Goal: Transaction & Acquisition: Purchase product/service

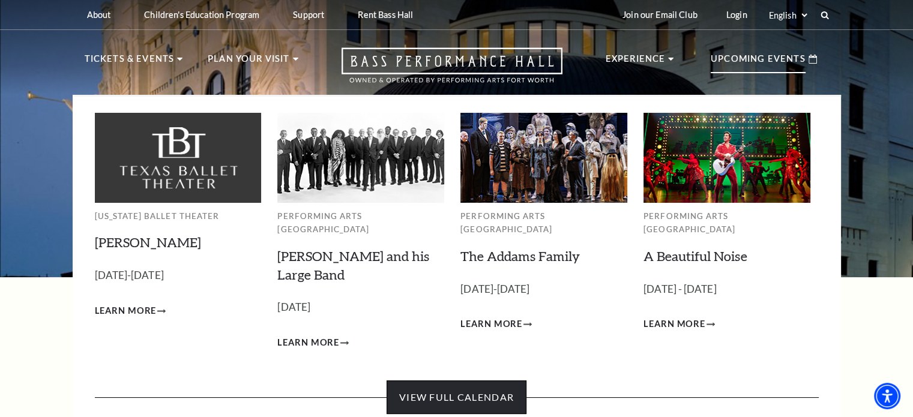
click at [463, 382] on link "View Full Calendar" at bounding box center [457, 398] width 140 height 34
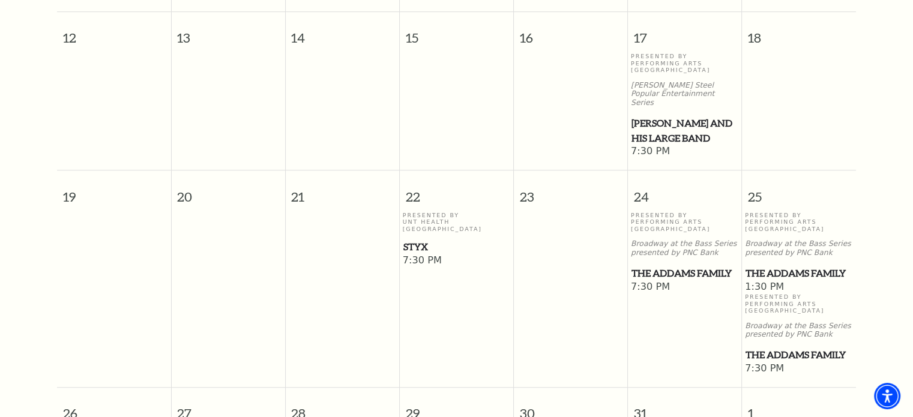
scroll to position [646, 0]
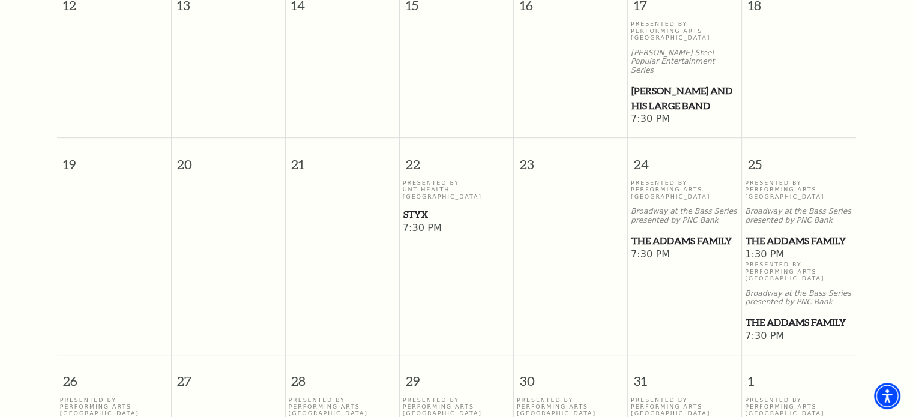
click at [679, 233] on span "The Addams Family" at bounding box center [684, 240] width 107 height 15
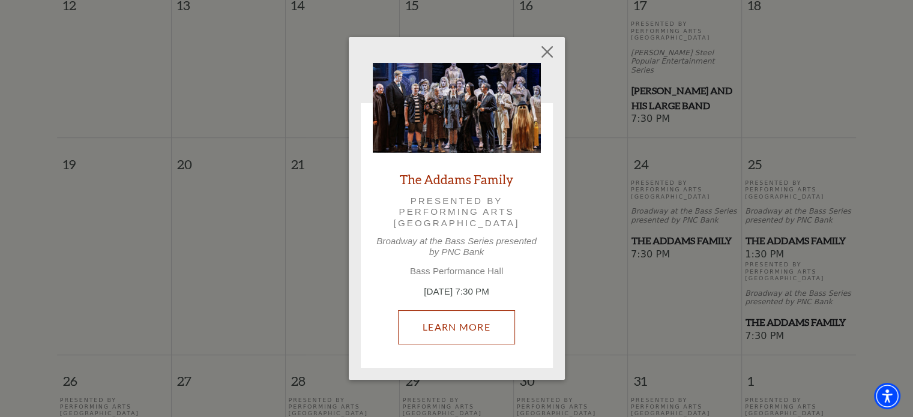
click at [447, 331] on link "Learn More" at bounding box center [456, 327] width 117 height 34
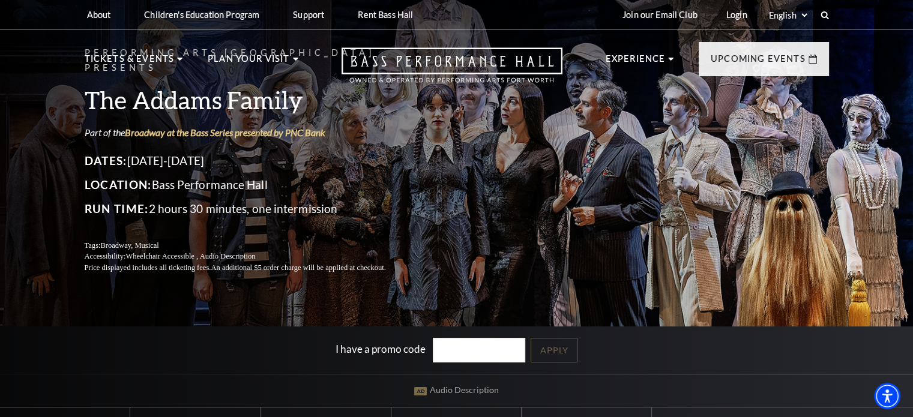
scroll to position [300, 0]
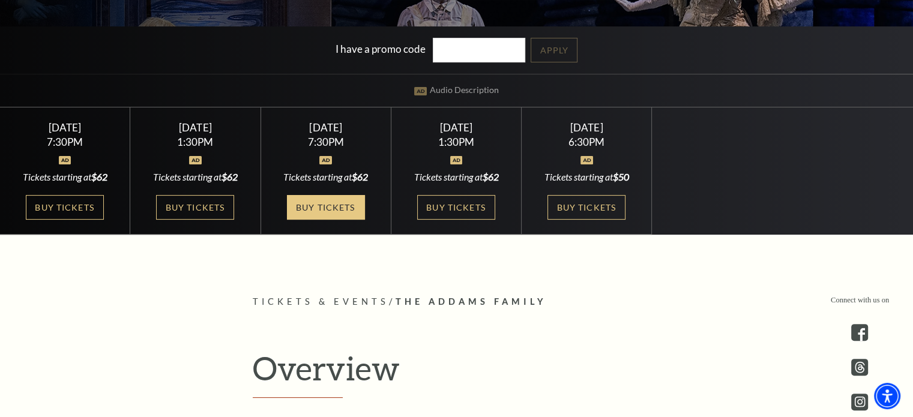
click at [340, 209] on link "Buy Tickets" at bounding box center [326, 207] width 78 height 25
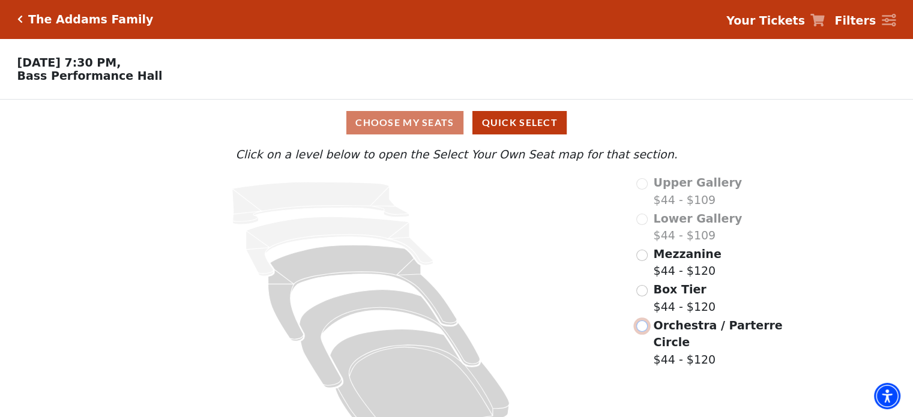
click at [640, 328] on input "Orchestra / Parterre Circle$44 - $120\a" at bounding box center [641, 325] width 11 height 11
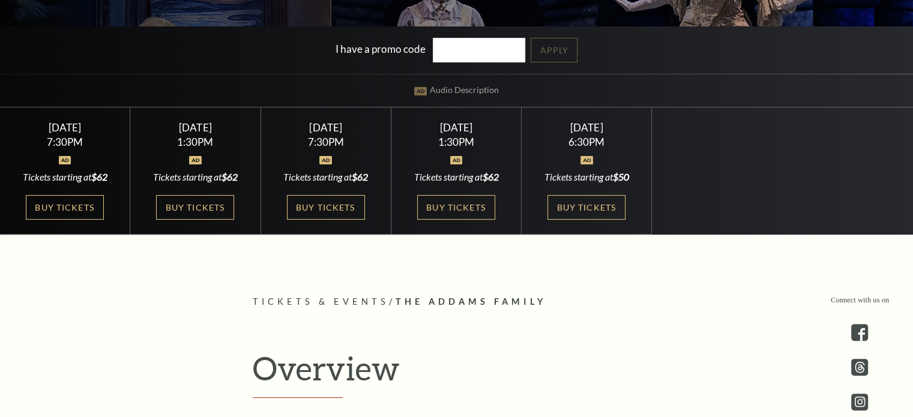
scroll to position [460, 0]
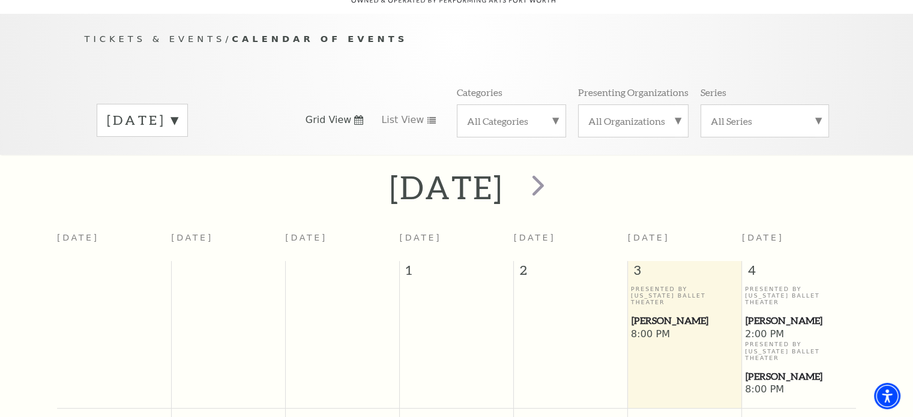
scroll to position [106, 0]
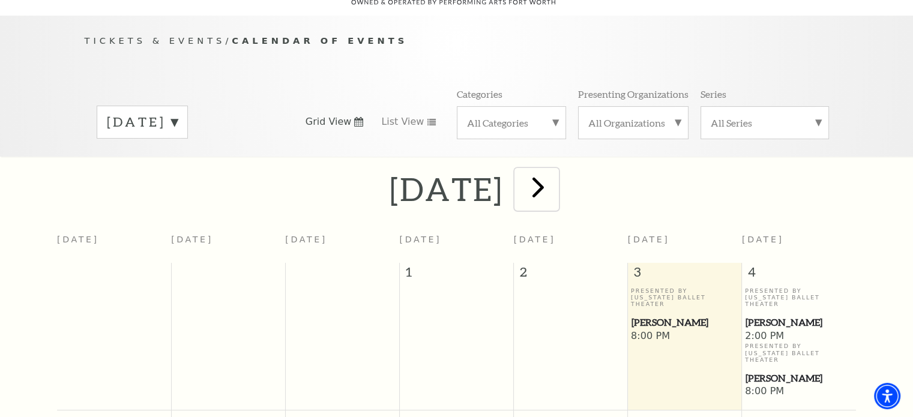
click at [555, 181] on span "next" at bounding box center [538, 187] width 34 height 34
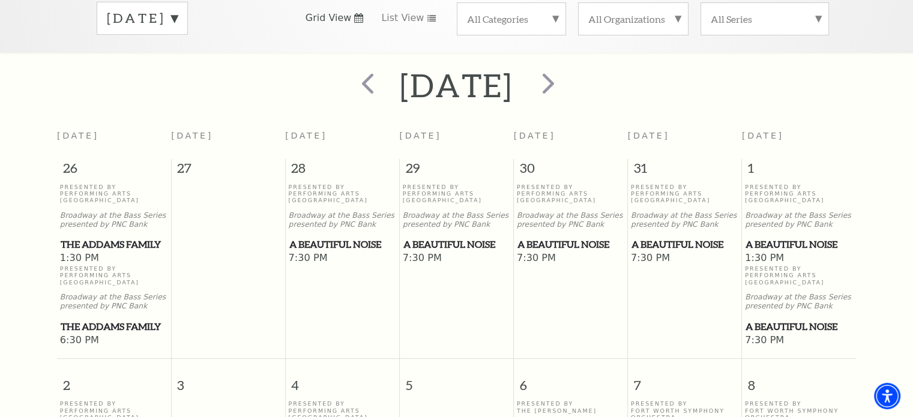
scroll to position [226, 0]
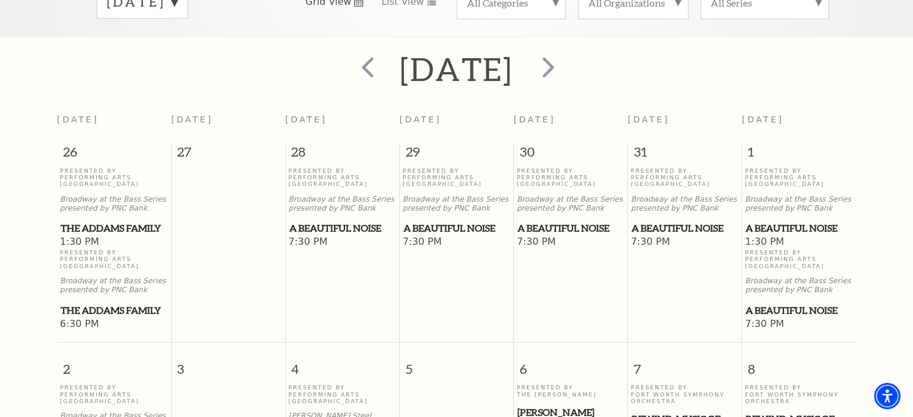
click at [661, 221] on span "A Beautiful Noise" at bounding box center [684, 228] width 107 height 15
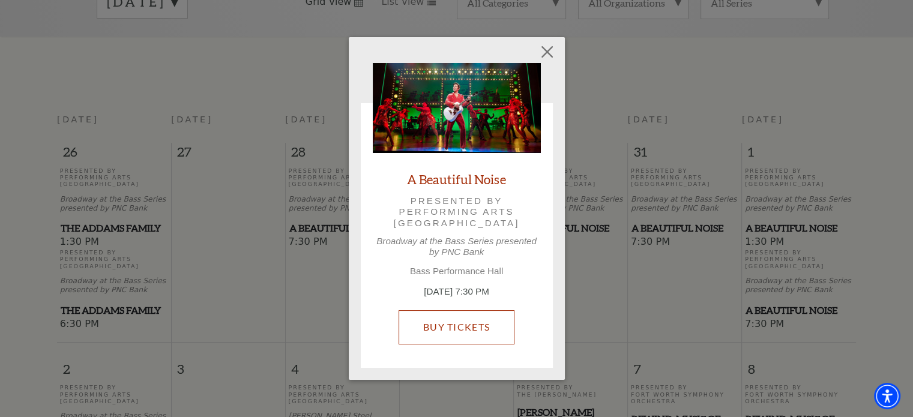
click at [475, 340] on link "Buy Tickets" at bounding box center [457, 327] width 116 height 34
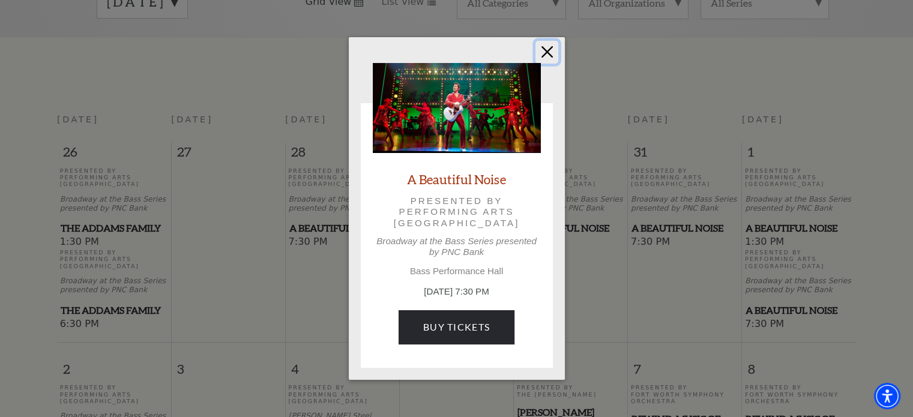
click at [543, 52] on button "Close" at bounding box center [546, 52] width 23 height 23
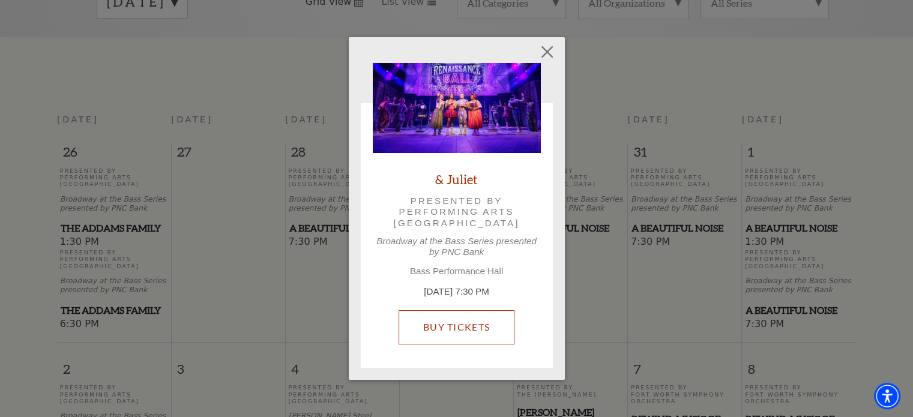
click at [428, 310] on link "Buy Tickets" at bounding box center [457, 327] width 116 height 34
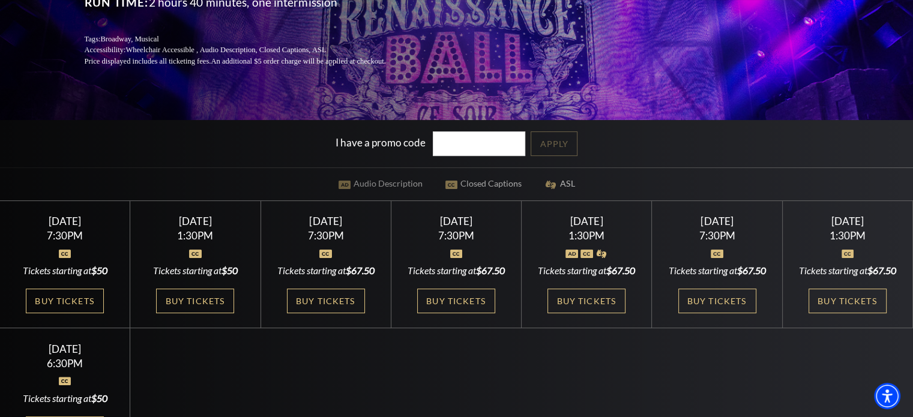
scroll to position [240, 0]
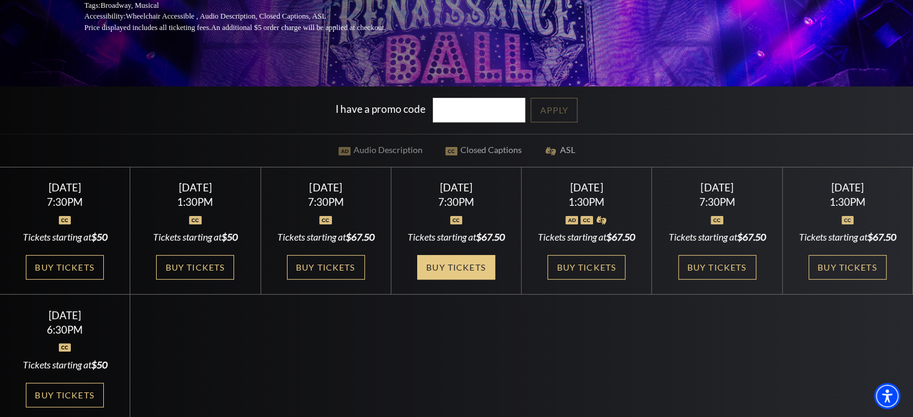
click at [440, 280] on link "Buy Tickets" at bounding box center [456, 267] width 78 height 25
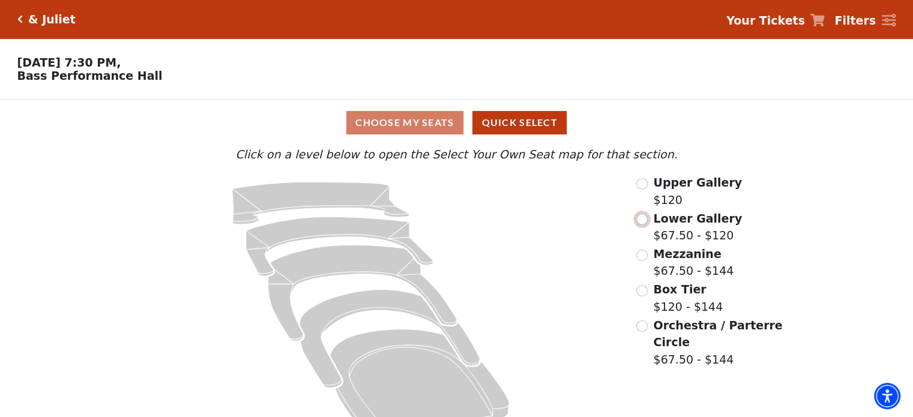
click at [642, 219] on input "Lower Gallery$67.50 - $120\a" at bounding box center [641, 219] width 11 height 11
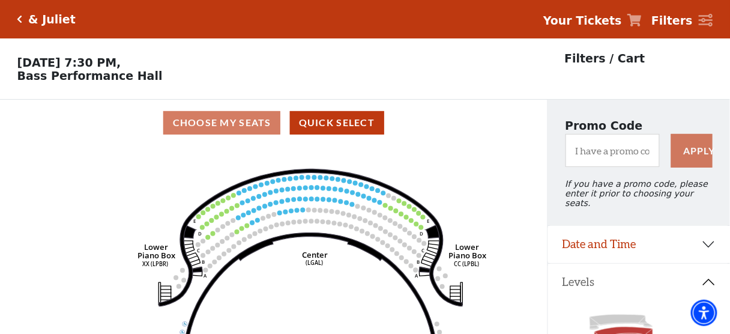
drag, startPoint x: 375, startPoint y: 208, endPoint x: 351, endPoint y: 228, distance: 30.7
click at [351, 228] on circle at bounding box center [351, 226] width 5 height 5
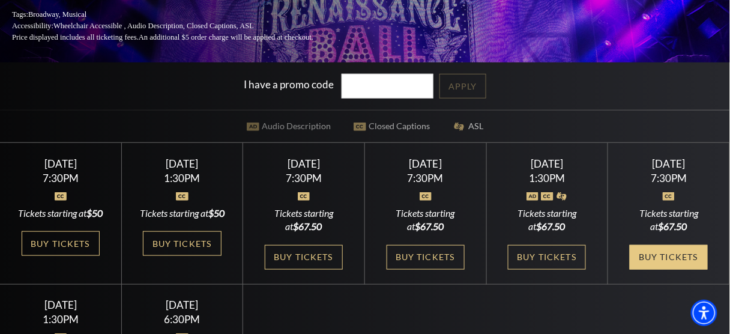
click at [685, 269] on link "Buy Tickets" at bounding box center [669, 257] width 78 height 25
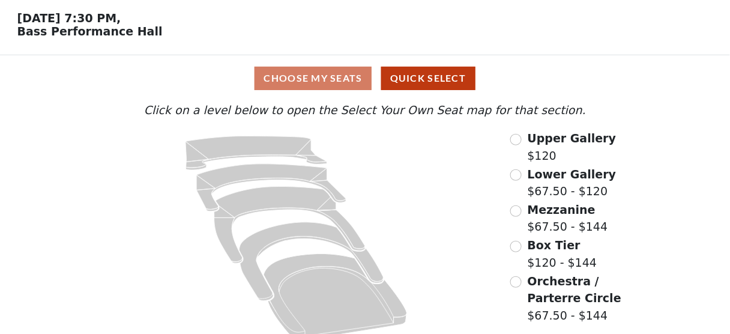
scroll to position [48, 0]
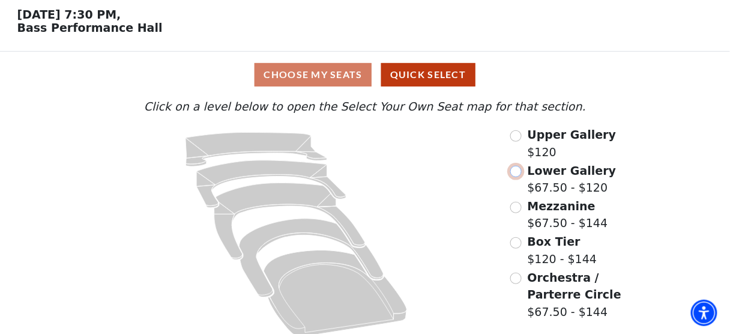
click at [520, 172] on input "Lower Gallery$67.50 - $120\a" at bounding box center [515, 171] width 11 height 11
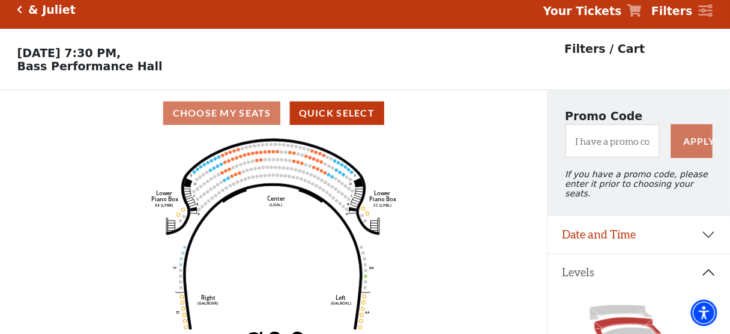
scroll to position [0, 0]
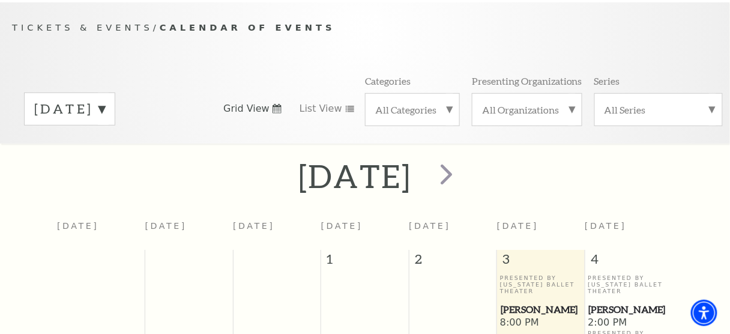
scroll to position [100, 0]
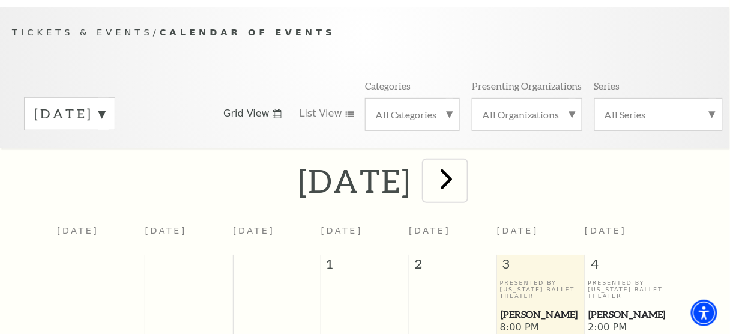
click at [463, 165] on span "next" at bounding box center [446, 178] width 34 height 34
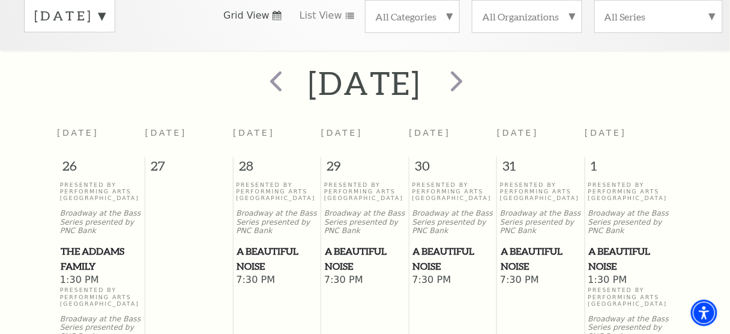
scroll to position [244, 0]
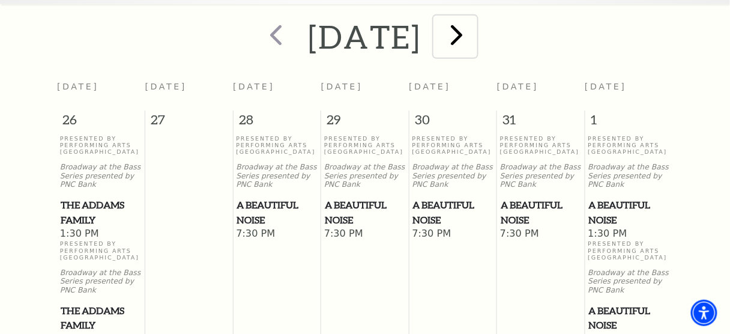
click at [474, 26] on span "next" at bounding box center [456, 34] width 34 height 34
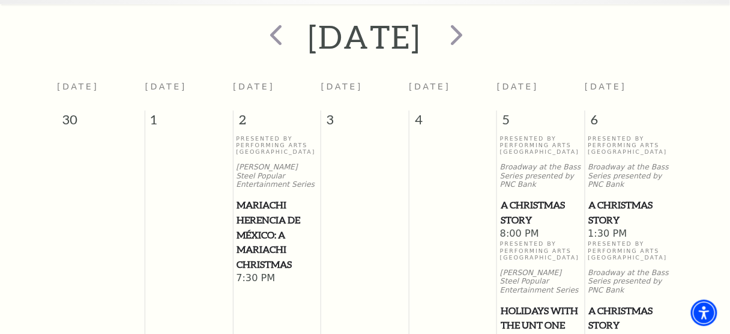
click at [525, 202] on span "A Christmas Story" at bounding box center [541, 211] width 80 height 29
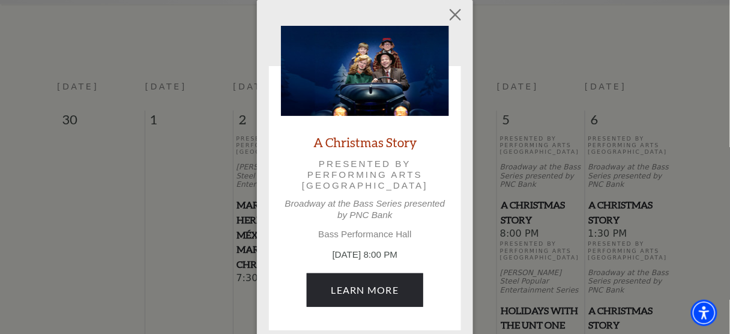
click at [336, 250] on p "December 5, 8:00 PM" at bounding box center [365, 255] width 168 height 14
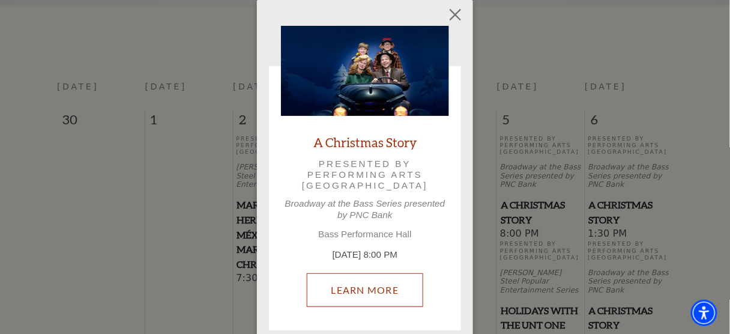
click at [350, 286] on link "Learn More" at bounding box center [365, 290] width 117 height 34
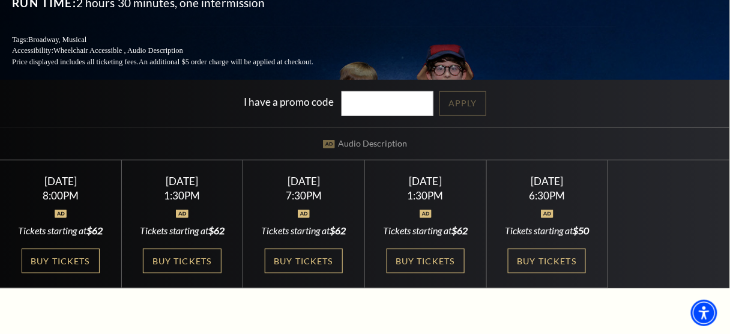
scroll to position [192, 0]
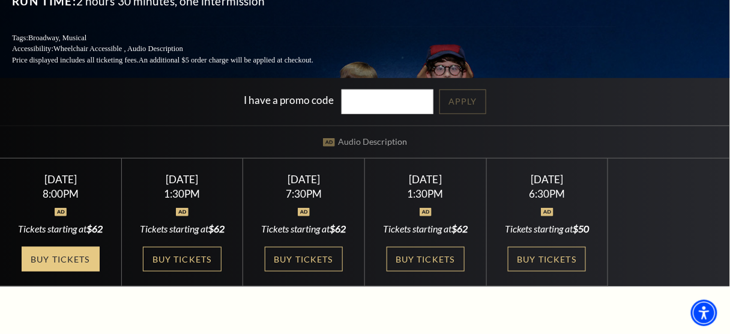
click at [64, 247] on link "Buy Tickets" at bounding box center [61, 259] width 78 height 25
click at [52, 248] on link "Buy Tickets" at bounding box center [61, 259] width 78 height 25
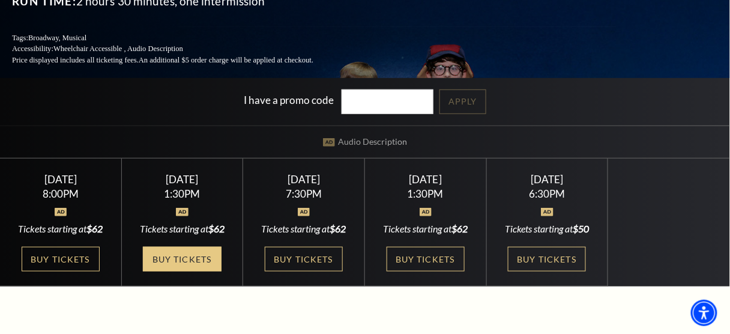
click at [191, 261] on link "Buy Tickets" at bounding box center [182, 259] width 78 height 25
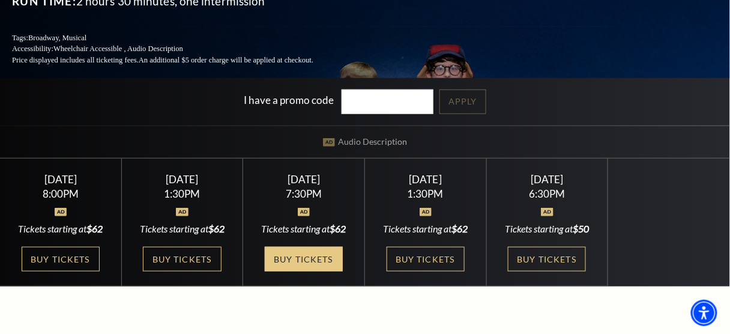
click at [311, 251] on link "Buy Tickets" at bounding box center [304, 259] width 78 height 25
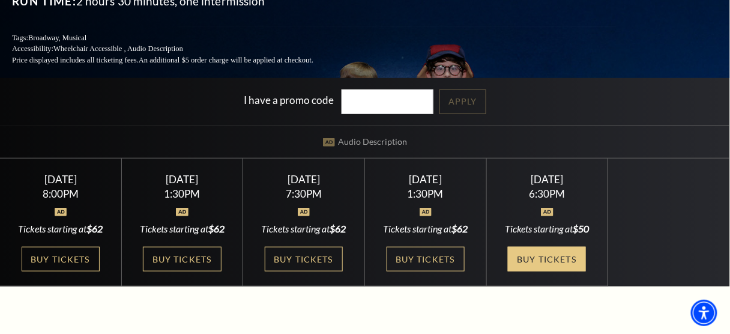
click at [556, 247] on link "Buy Tickets" at bounding box center [547, 259] width 78 height 25
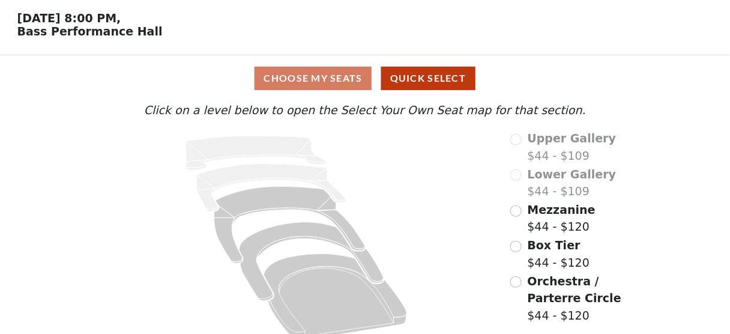
scroll to position [48, 0]
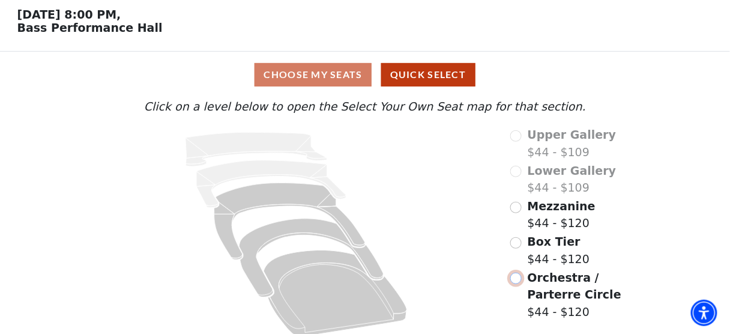
click at [519, 280] on input "Orchestra / Parterre Circle$44 - $120\a" at bounding box center [515, 277] width 11 height 11
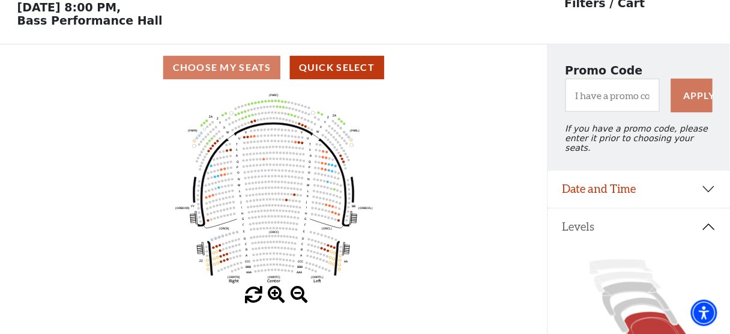
scroll to position [55, 0]
click at [211, 75] on div "Choose My Seats Quick Select" at bounding box center [273, 67] width 547 height 23
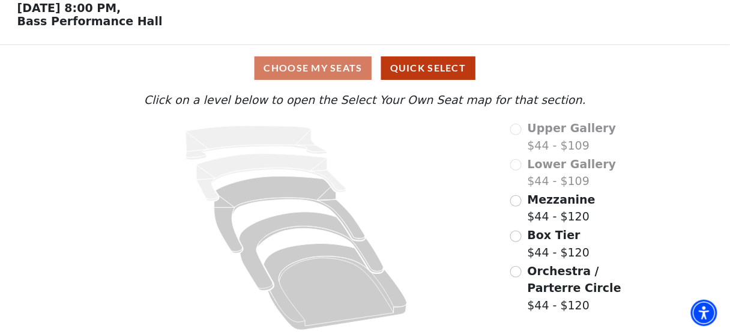
scroll to position [60, 0]
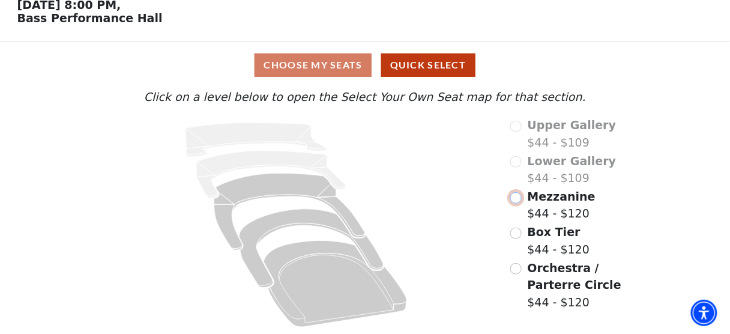
click at [513, 195] on input "Mezzanine$44 - $120\a" at bounding box center [515, 197] width 11 height 11
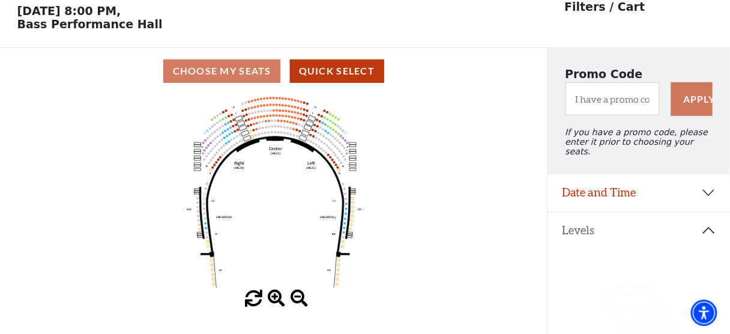
scroll to position [55, 0]
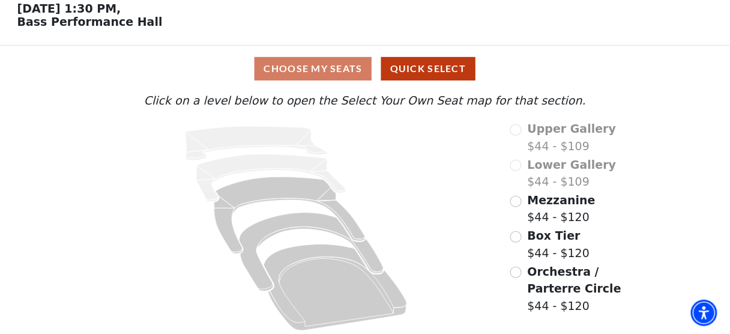
scroll to position [60, 0]
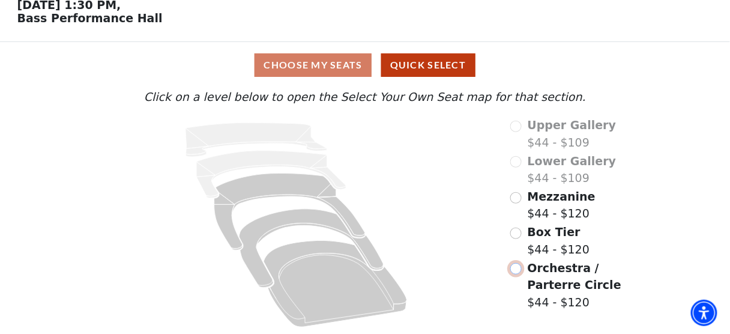
click at [514, 266] on input "Orchestra / Parterre Circle$44 - $120\a" at bounding box center [515, 268] width 11 height 11
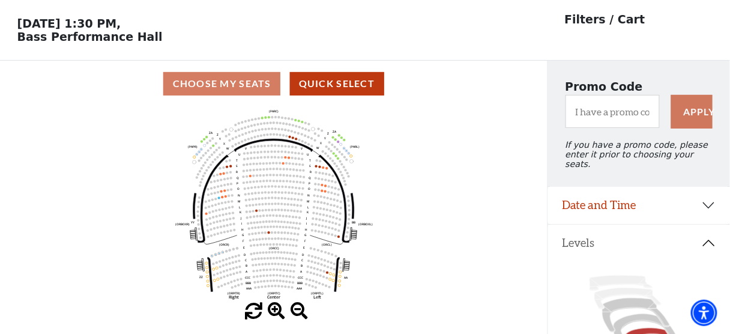
scroll to position [0, 0]
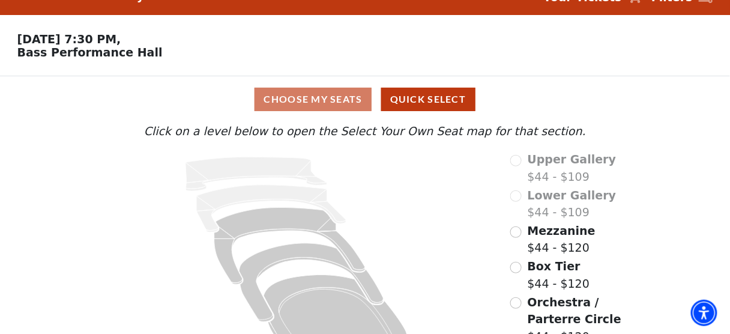
scroll to position [60, 0]
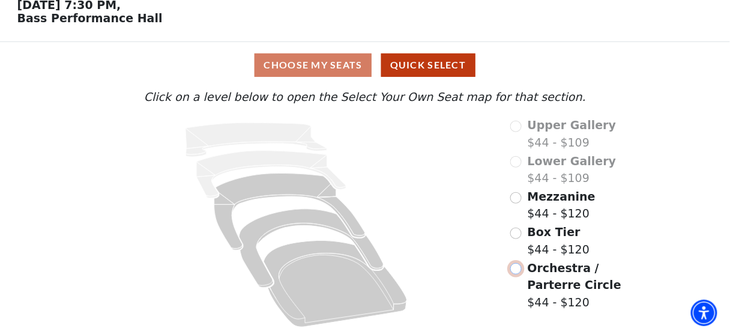
click at [519, 268] on input "Orchestra / Parterre Circle$44 - $120\a" at bounding box center [515, 268] width 11 height 11
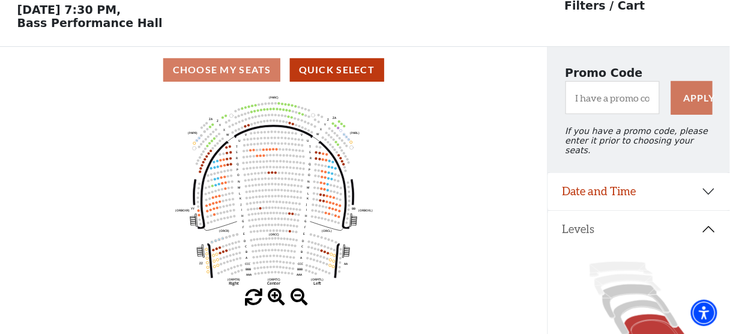
scroll to position [55, 0]
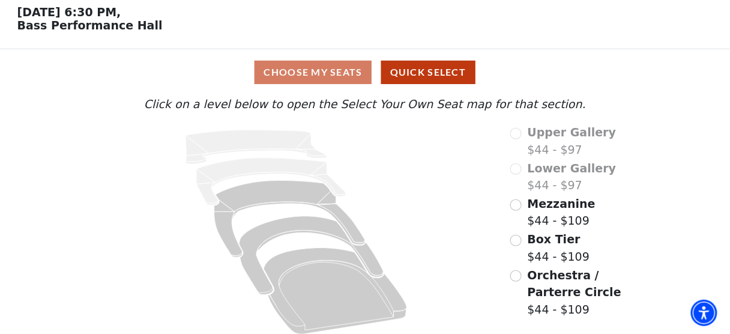
scroll to position [60, 0]
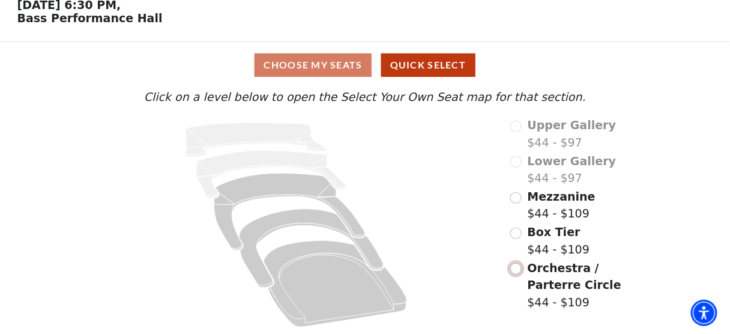
click at [513, 266] on input "Orchestra / Parterre Circle$44 - $109\a" at bounding box center [515, 268] width 11 height 11
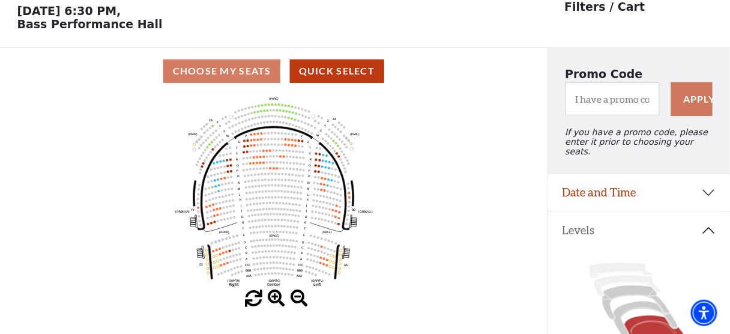
scroll to position [55, 0]
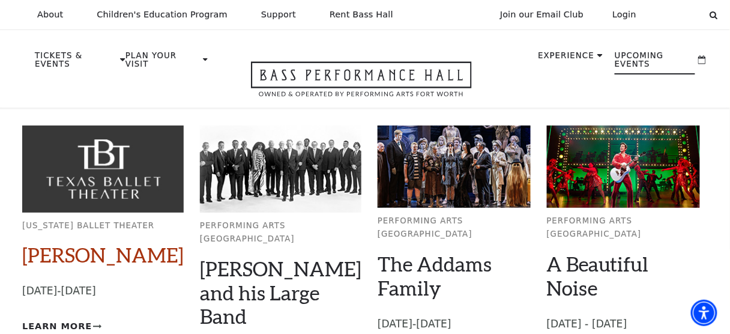
click at [78, 246] on link "[PERSON_NAME]" at bounding box center [102, 254] width 161 height 24
